Goal: Find specific page/section

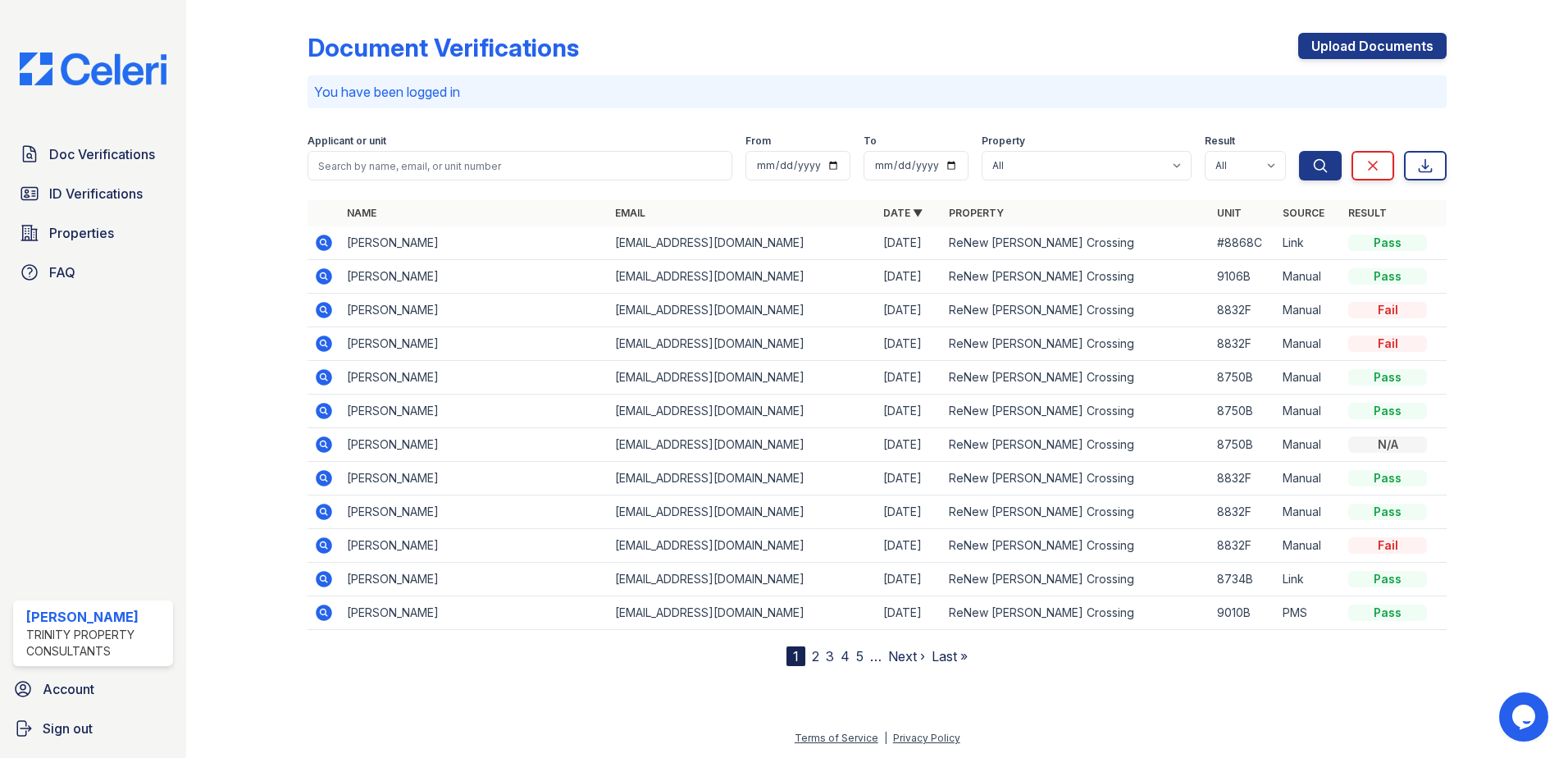
click at [338, 249] on td at bounding box center [324, 243] width 33 height 34
click at [321, 236] on icon at bounding box center [324, 243] width 20 height 20
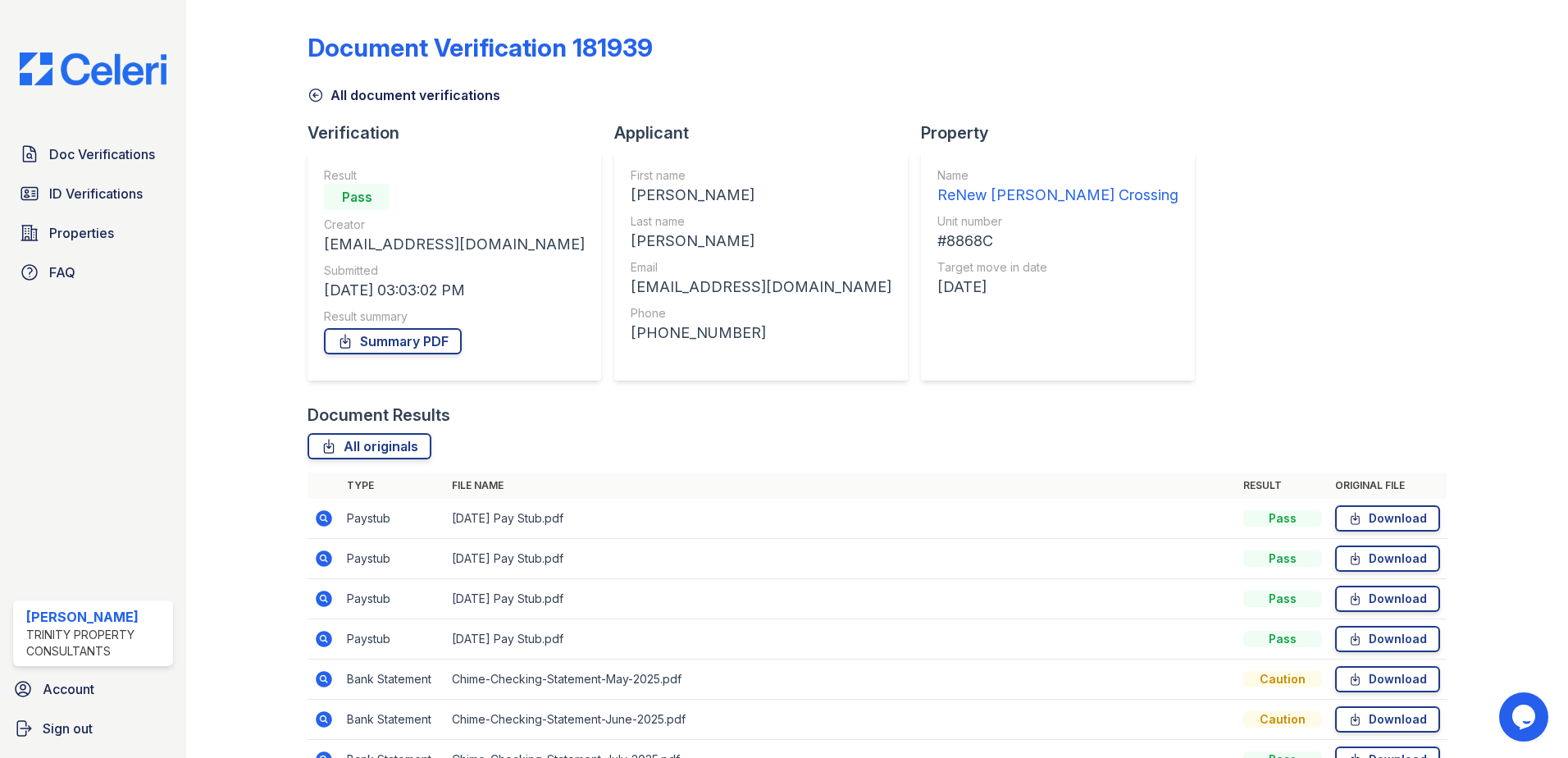
click at [330, 91] on link "All document verifications" at bounding box center [403, 95] width 192 height 20
